Goal: Check status: Check status

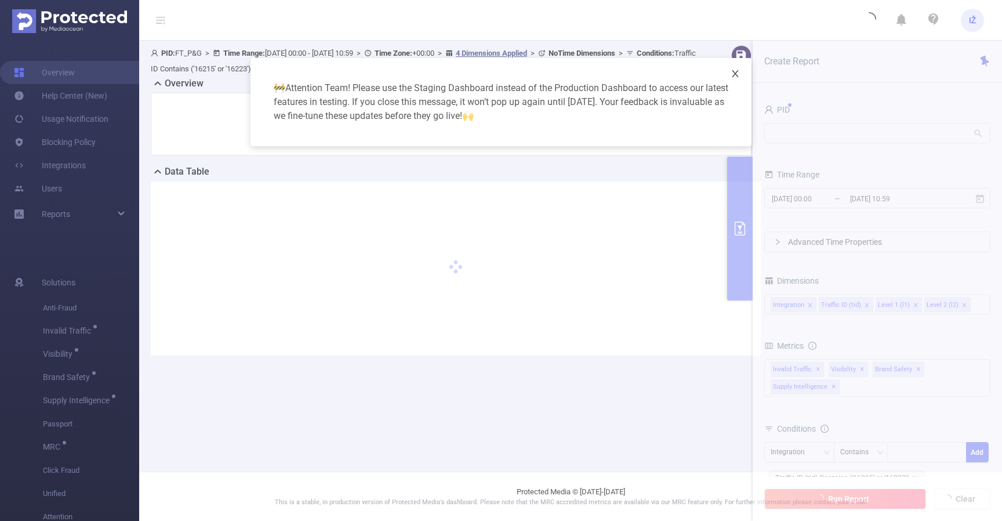
click at [737, 75] on icon "icon: close" at bounding box center [735, 73] width 6 height 7
